Goal: Task Accomplishment & Management: Manage account settings

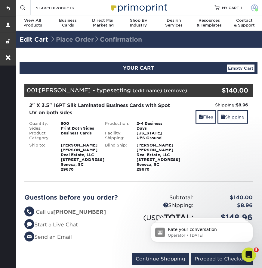
click at [252, 6] on span at bounding box center [254, 7] width 7 height 7
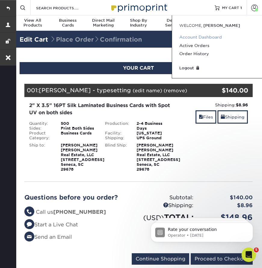
click at [198, 37] on link "Account Dashboard" at bounding box center [217, 37] width 76 height 8
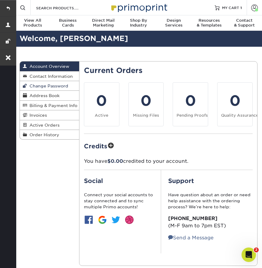
click at [55, 83] on link "Change Password" at bounding box center [49, 86] width 59 height 10
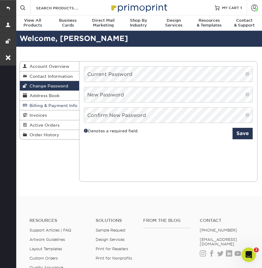
click at [52, 105] on span "Billing & Payment Info" at bounding box center [52, 105] width 50 height 5
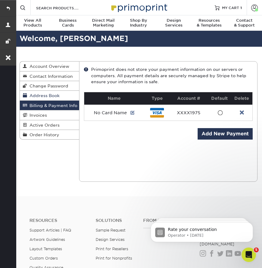
click at [51, 94] on span "Address Book" at bounding box center [43, 95] width 33 height 5
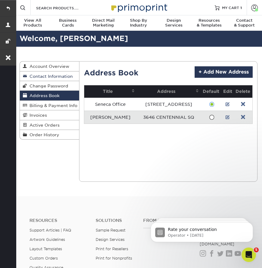
click at [54, 74] on span "Contact Information" at bounding box center [50, 76] width 46 height 5
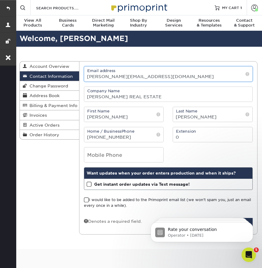
drag, startPoint x: 154, startPoint y: 78, endPoint x: 84, endPoint y: 78, distance: 69.6
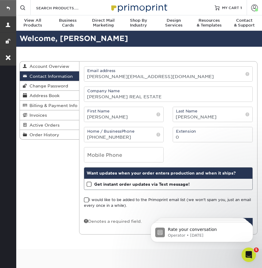
click at [7, 7] on link at bounding box center [8, 8] width 16 height 16
